Goal: Navigation & Orientation: Find specific page/section

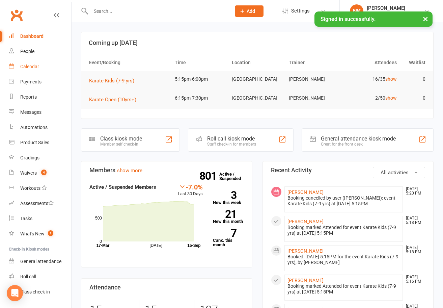
click at [37, 68] on div "Calendar" at bounding box center [29, 66] width 19 height 5
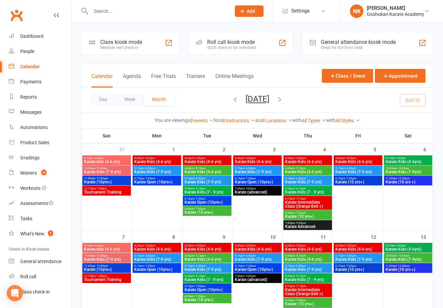
click at [25, 22] on link "Clubworx" at bounding box center [16, 15] width 17 height 17
click at [21, 20] on link "Clubworx" at bounding box center [16, 15] width 17 height 17
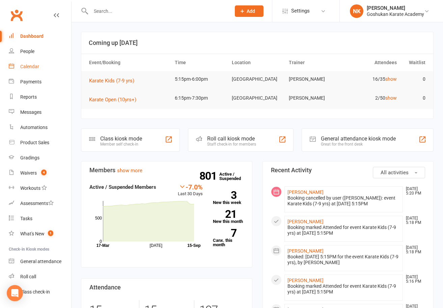
click at [32, 69] on link "Calendar" at bounding box center [40, 66] width 62 height 15
